Goal: Task Accomplishment & Management: Manage account settings

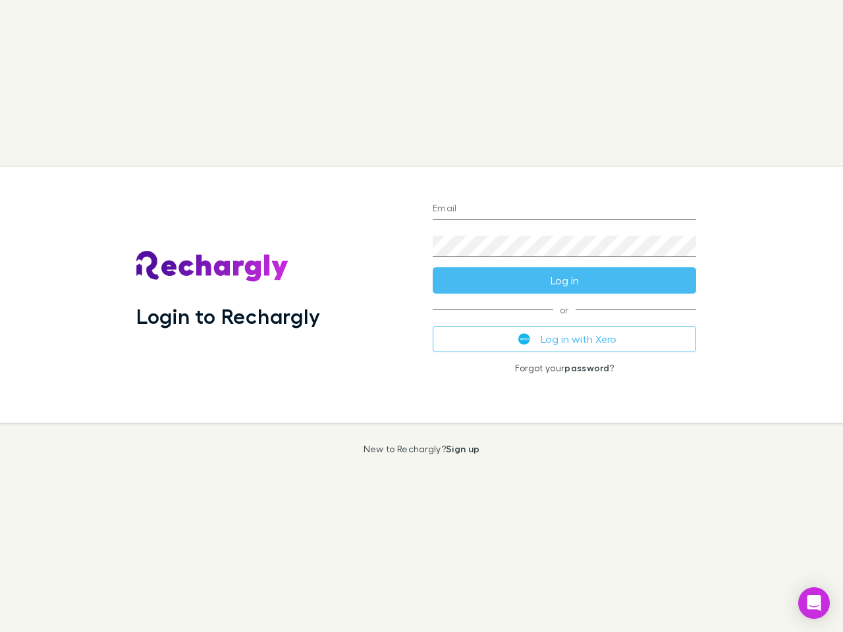
click at [422, 316] on div "Login to Rechargly" at bounding box center [274, 295] width 296 height 256
click at [565, 210] on input "Email" at bounding box center [565, 209] width 264 height 21
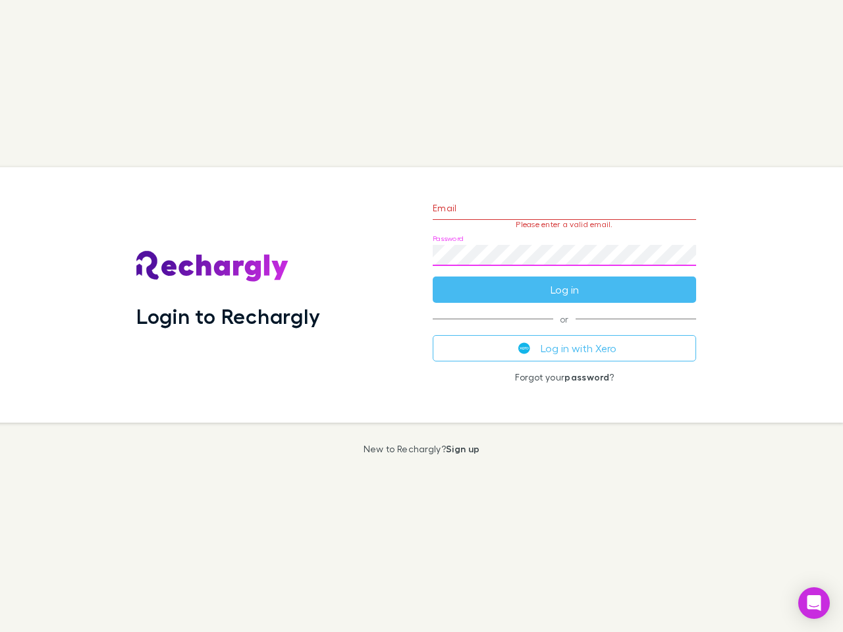
click at [565, 281] on form "Email Please enter a valid email. Password Log in" at bounding box center [565, 245] width 264 height 115
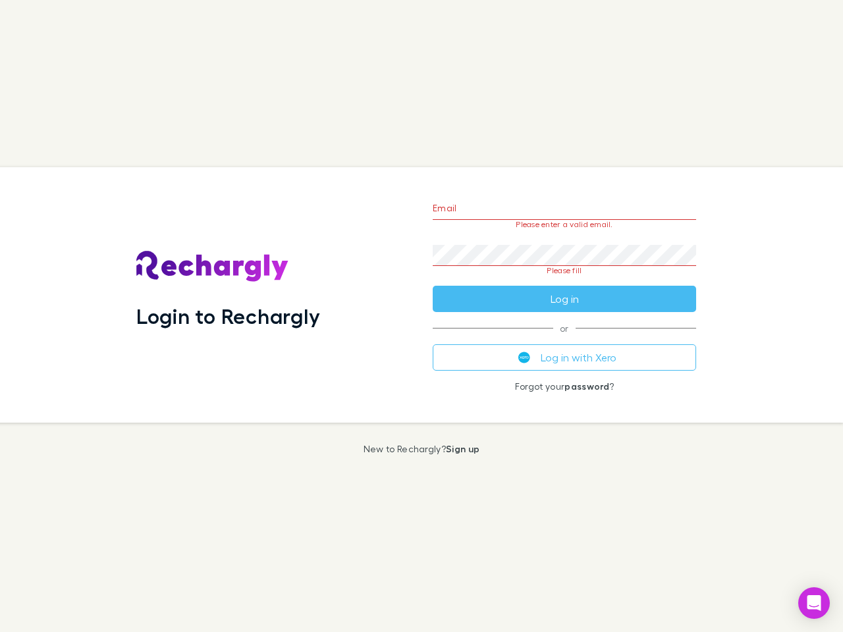
click at [565, 339] on div "Email Please enter a valid email. Password Please fill Log in or Log in with Xe…" at bounding box center [564, 295] width 285 height 256
click at [814, 603] on icon "Open Intercom Messenger" at bounding box center [815, 604] width 14 height 16
